Goal: Task Accomplishment & Management: Manage account settings

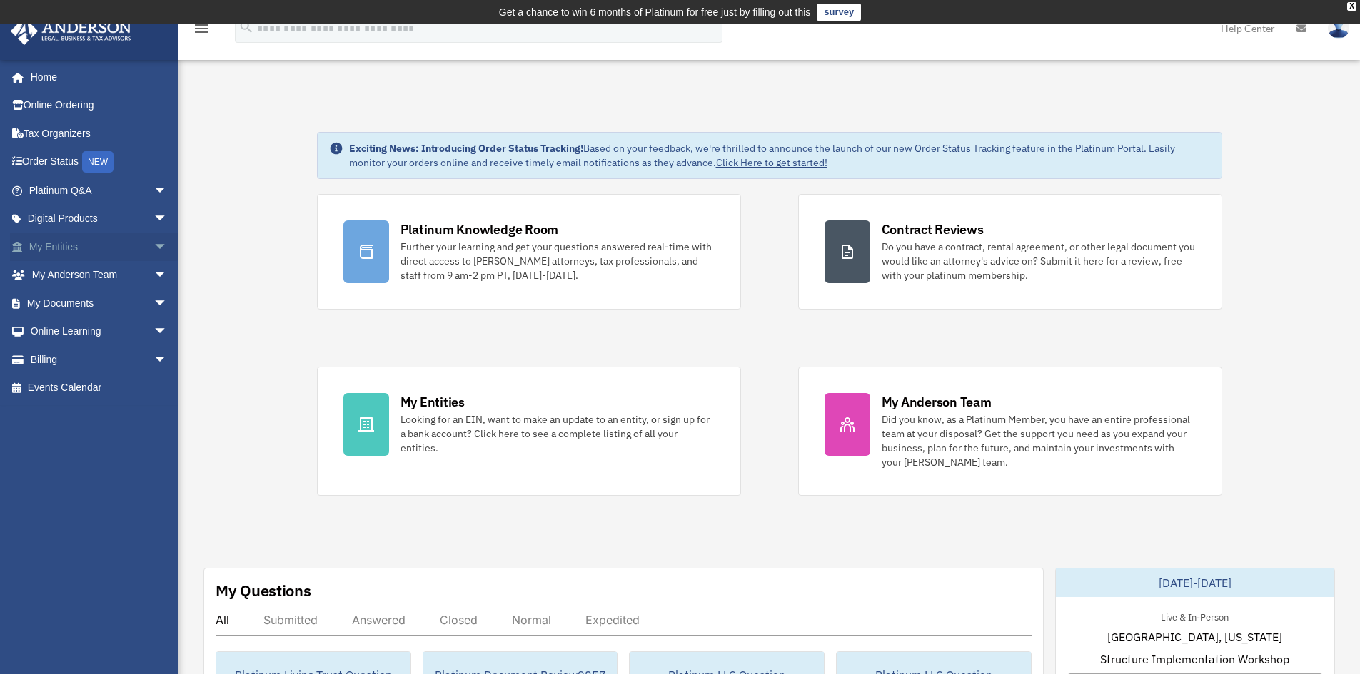
click at [84, 247] on link "My Entities arrow_drop_down" at bounding box center [99, 247] width 179 height 29
click at [153, 249] on span "arrow_drop_down" at bounding box center [167, 247] width 29 height 29
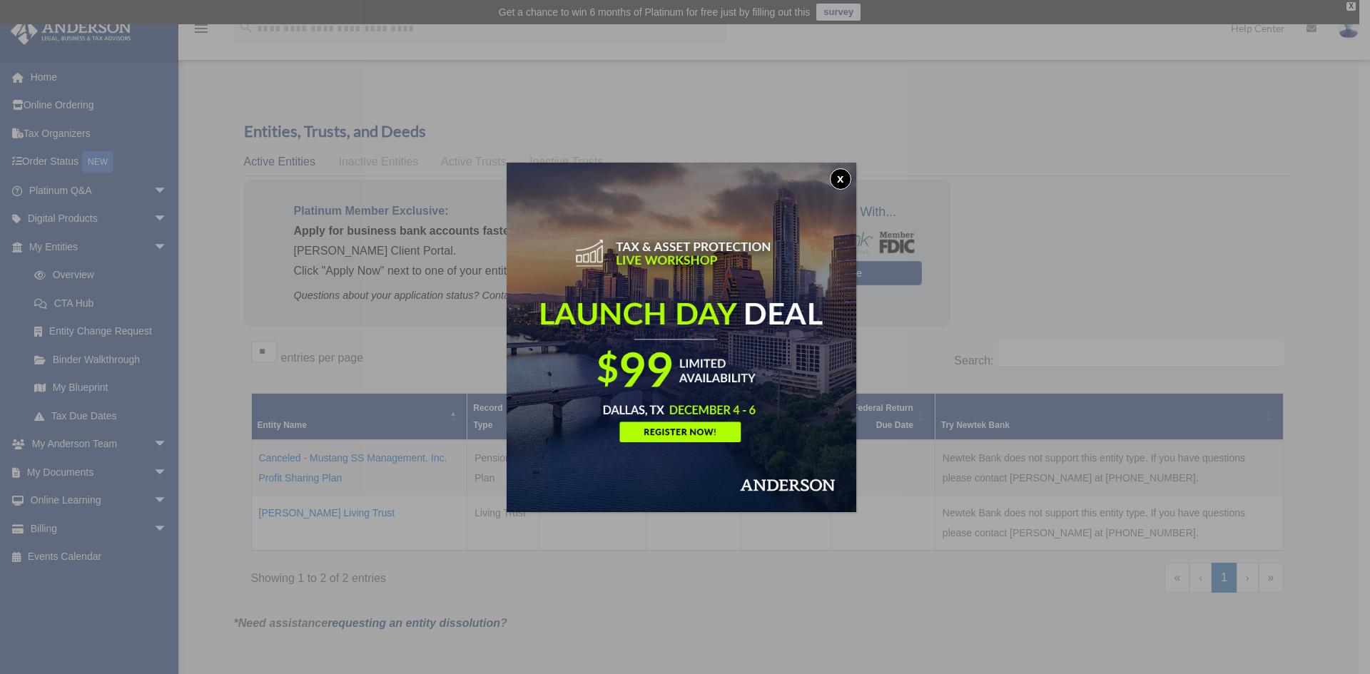
click at [840, 186] on button "x" at bounding box center [840, 178] width 21 height 21
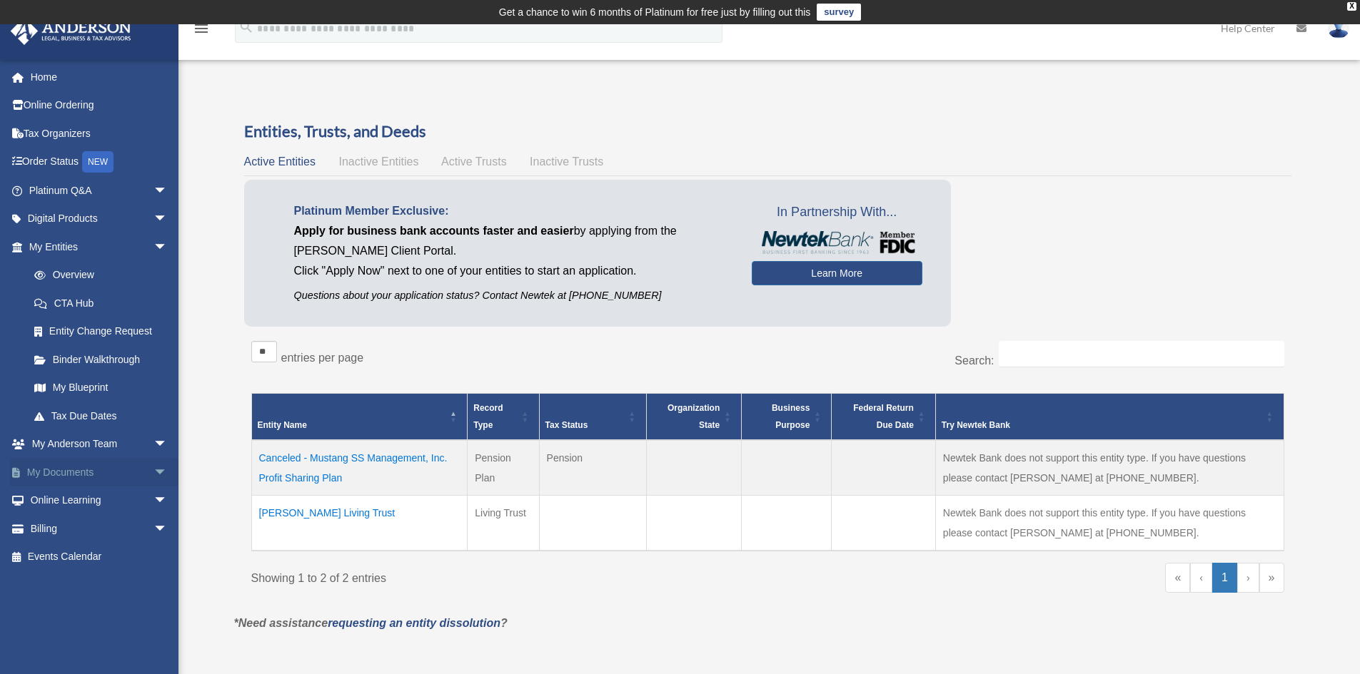
click at [98, 475] on link "My Documents arrow_drop_down" at bounding box center [99, 472] width 179 height 29
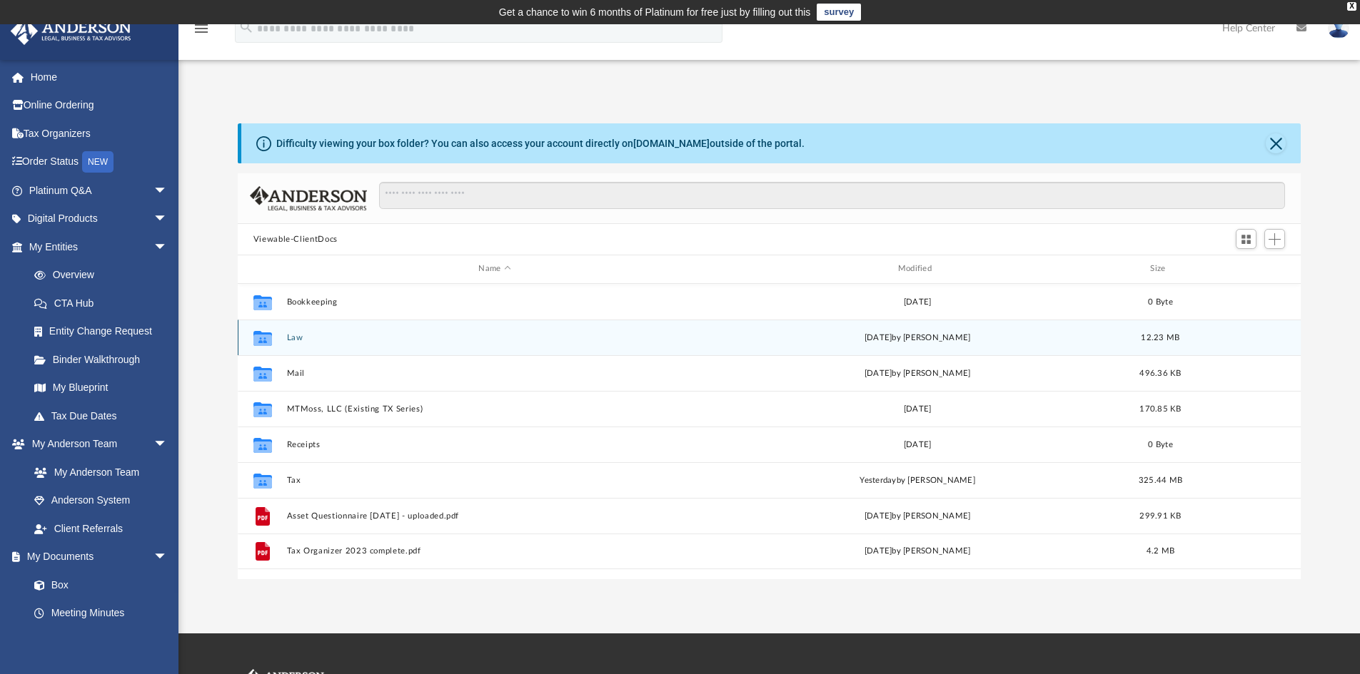
scroll to position [314, 1052]
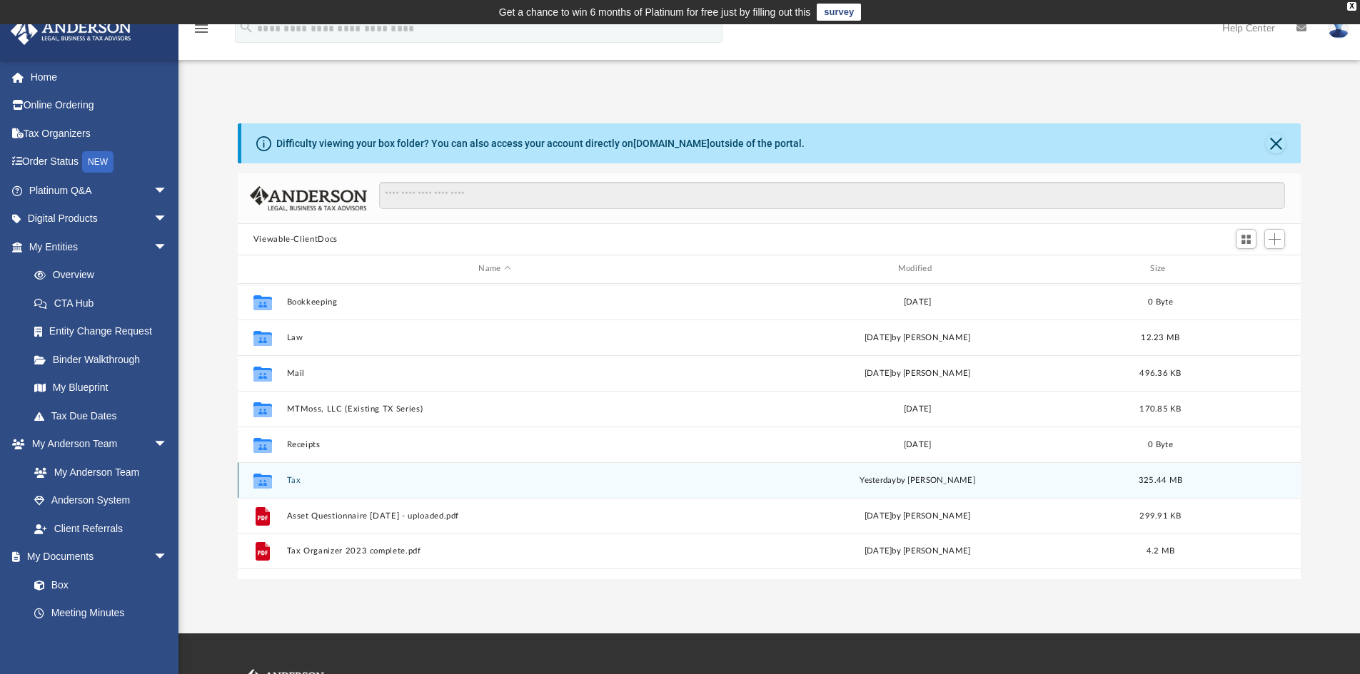
click at [267, 481] on icon "grid" at bounding box center [262, 482] width 19 height 11
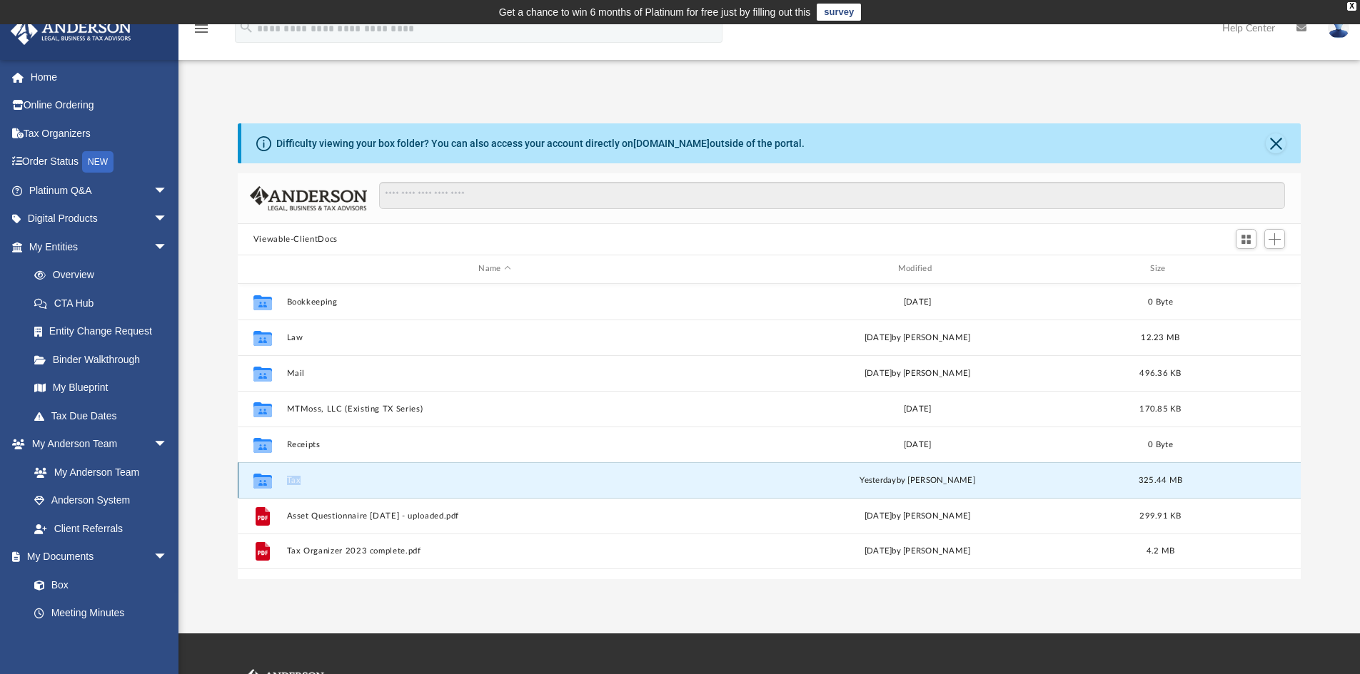
click at [267, 481] on icon "grid" at bounding box center [262, 482] width 19 height 11
click at [904, 485] on div "[DATE] by [PERSON_NAME]" at bounding box center [917, 480] width 416 height 13
click at [259, 483] on icon "grid" at bounding box center [262, 482] width 19 height 11
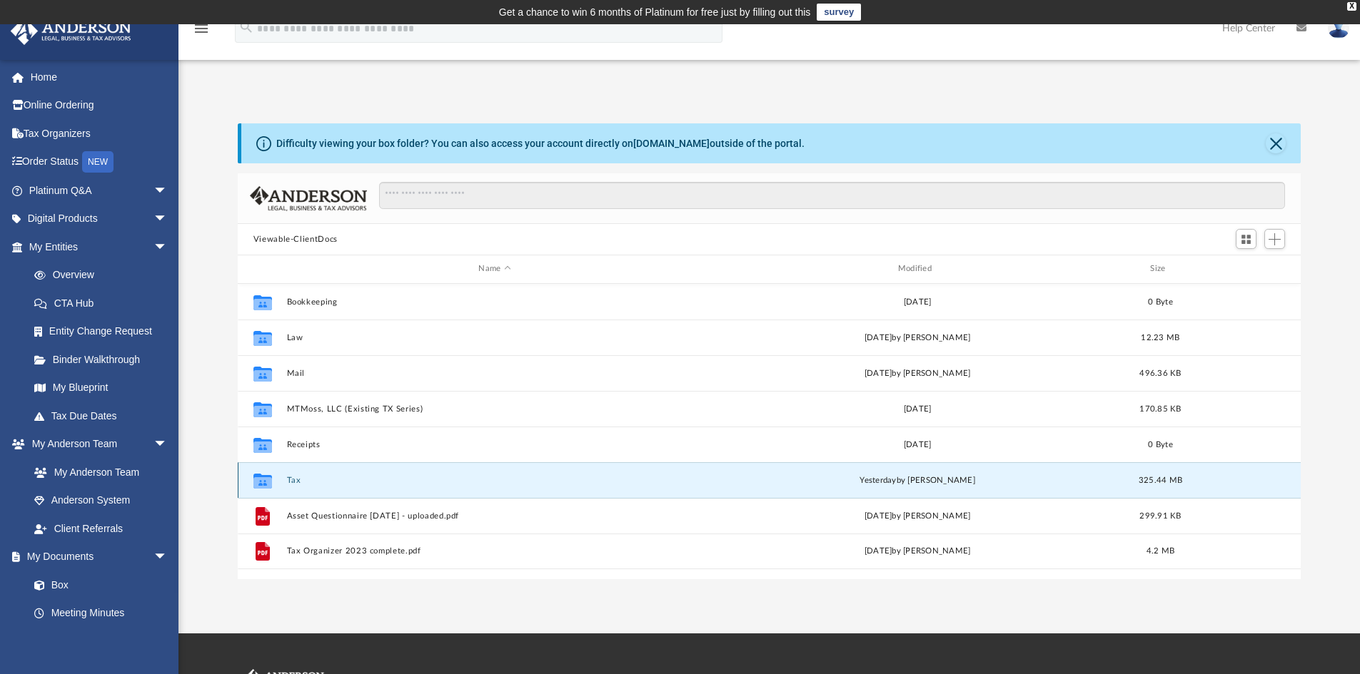
click at [1162, 479] on span "325.44 MB" at bounding box center [1160, 480] width 44 height 8
click at [1173, 480] on span "325.44 MB" at bounding box center [1160, 480] width 44 height 8
click at [269, 488] on icon "grid" at bounding box center [262, 482] width 19 height 11
click at [268, 483] on icon "grid" at bounding box center [262, 482] width 19 height 11
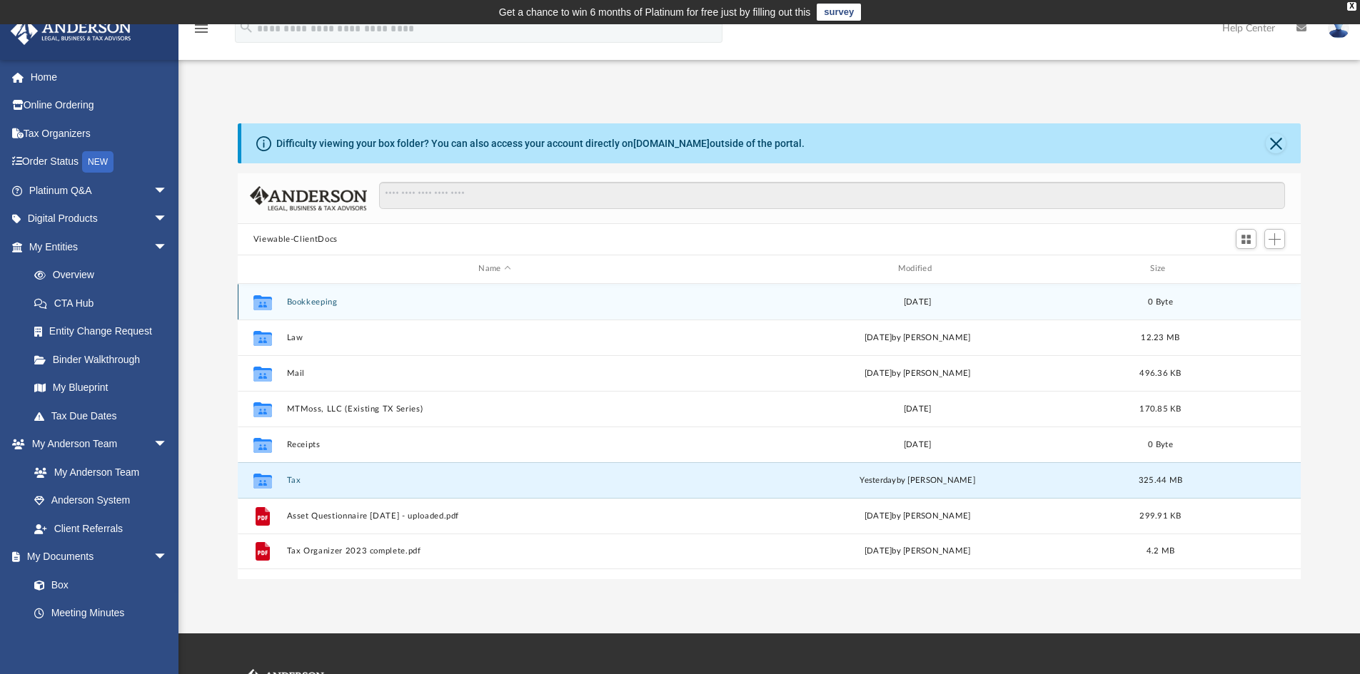
click at [273, 301] on icon "Collaborated Folder" at bounding box center [262, 301] width 23 height 23
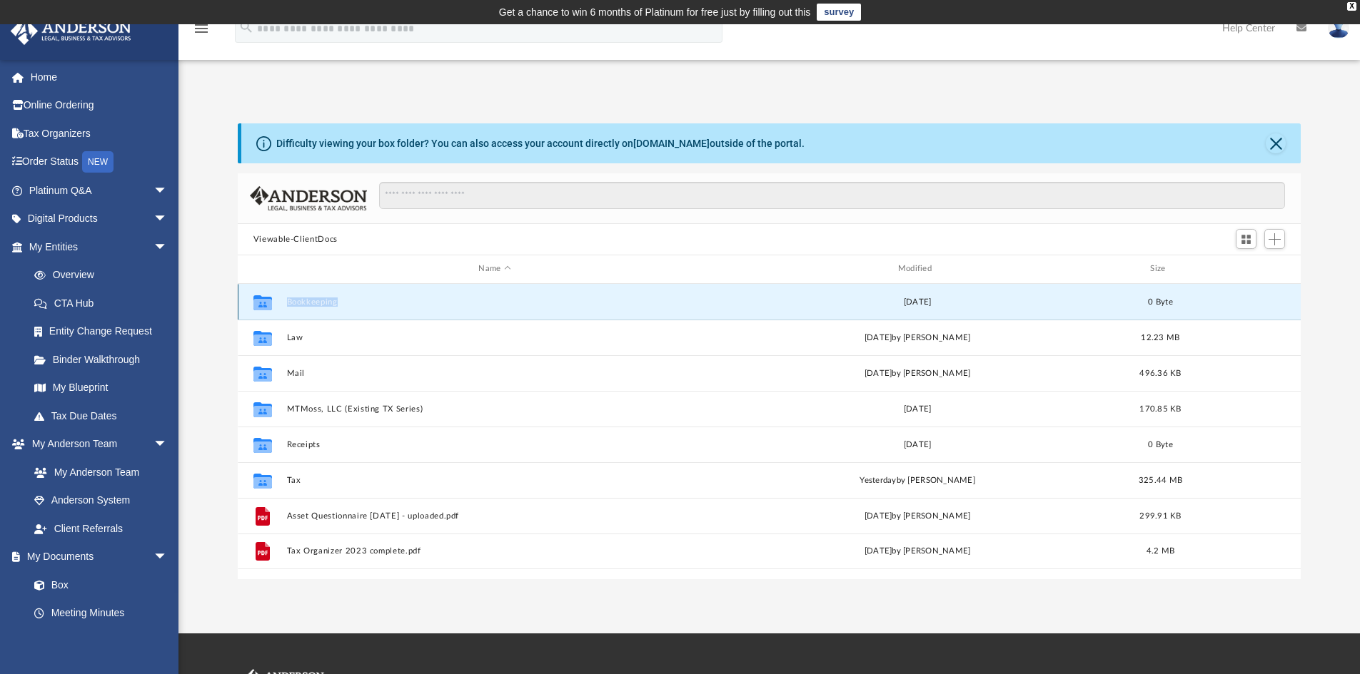
click at [273, 301] on icon "Collaborated Folder" at bounding box center [262, 301] width 23 height 23
click at [654, 148] on link "[DOMAIN_NAME]" at bounding box center [671, 143] width 76 height 11
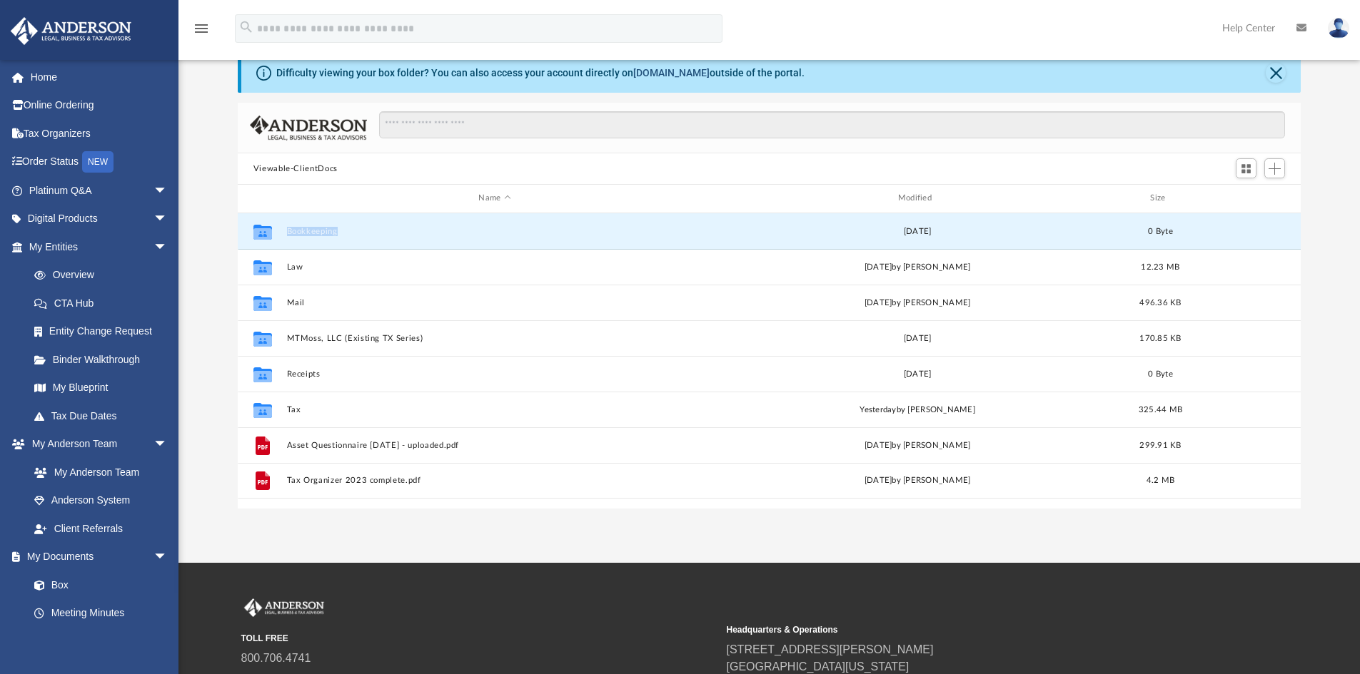
scroll to position [71, 0]
click at [1275, 171] on span "Add" at bounding box center [1274, 168] width 12 height 12
click at [1244, 198] on li "Upload" at bounding box center [1254, 196] width 46 height 15
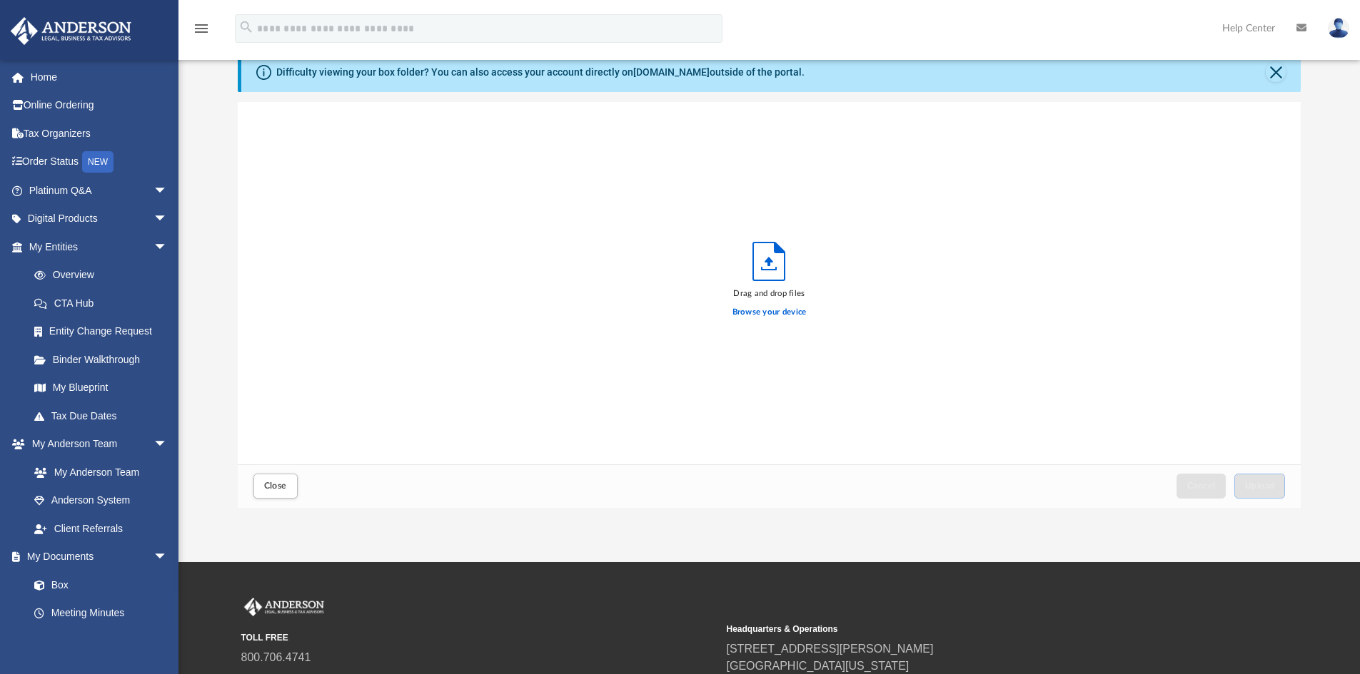
scroll to position [351, 1052]
click at [1256, 483] on span "Upload" at bounding box center [1260, 486] width 30 height 9
